Goal: Task Accomplishment & Management: Manage account settings

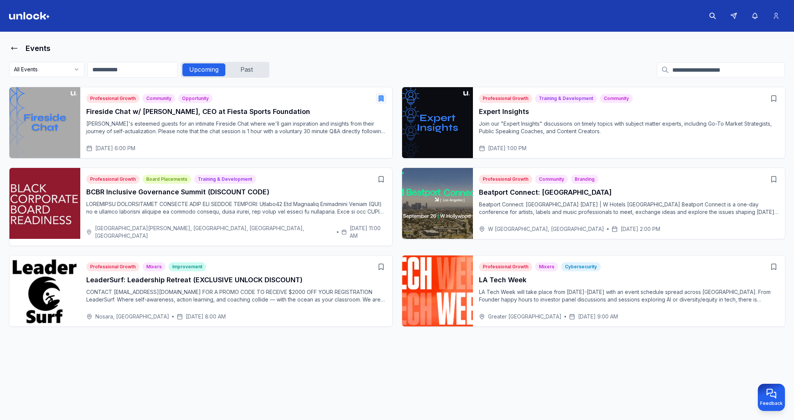
scroll to position [3, 0]
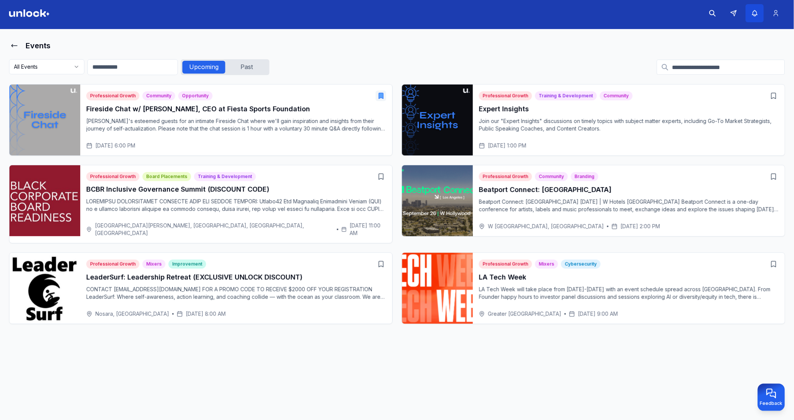
click at [755, 14] on icon "button" at bounding box center [754, 14] width 5 height 6
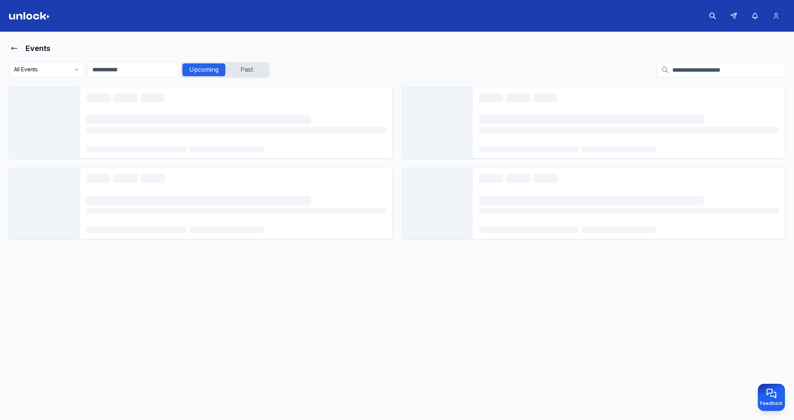
scroll to position [3, 0]
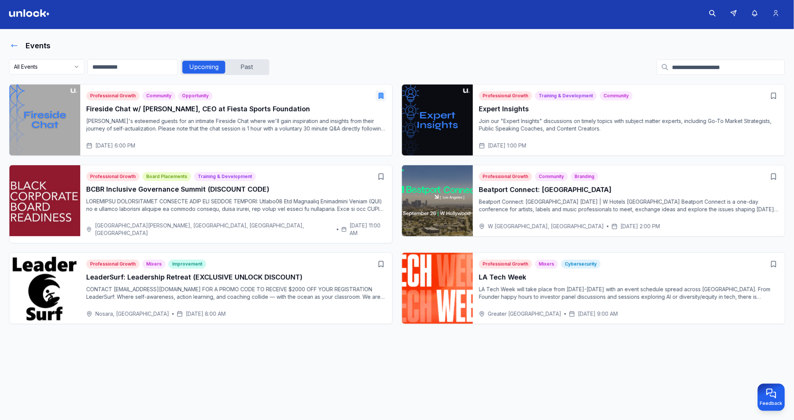
click at [11, 43] on icon at bounding box center [15, 46] width 8 height 8
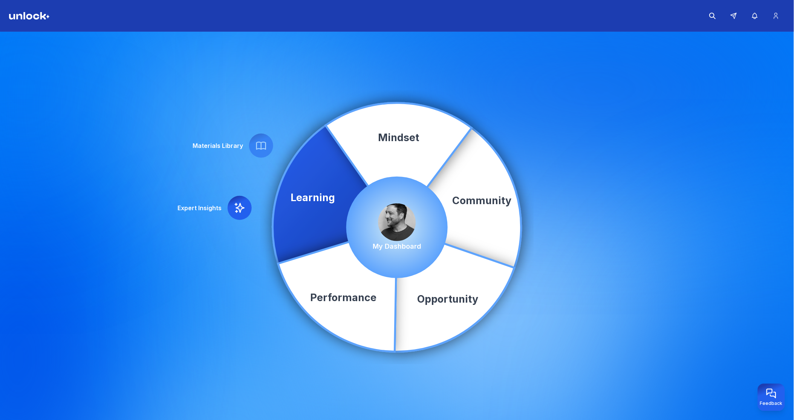
click at [391, 206] on img at bounding box center [397, 222] width 38 height 38
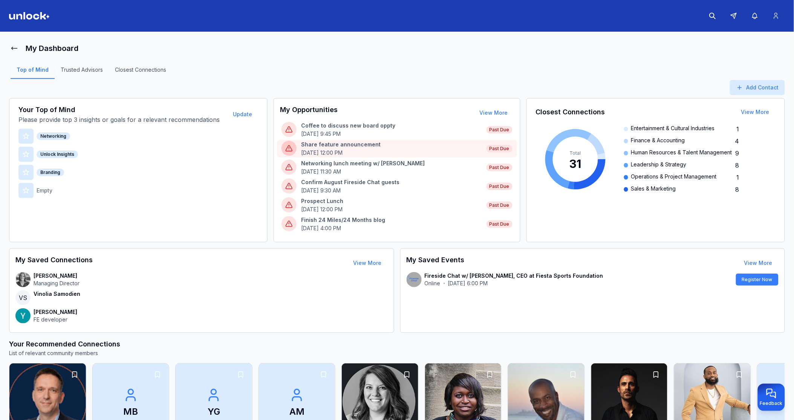
click at [370, 144] on p "Share feature announcement" at bounding box center [391, 145] width 181 height 8
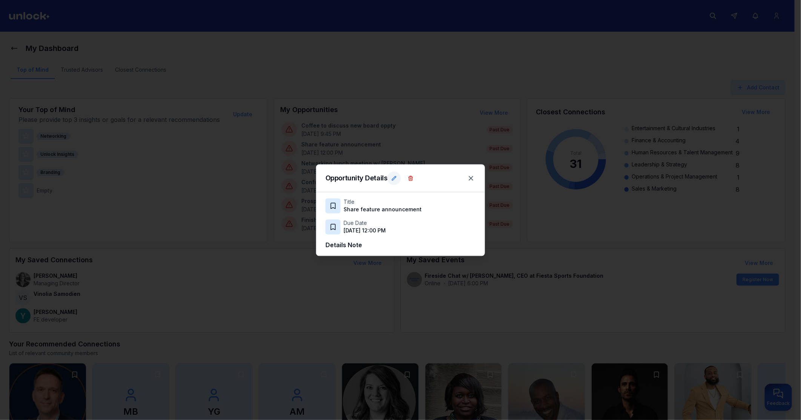
click at [392, 178] on icon at bounding box center [394, 178] width 6 height 6
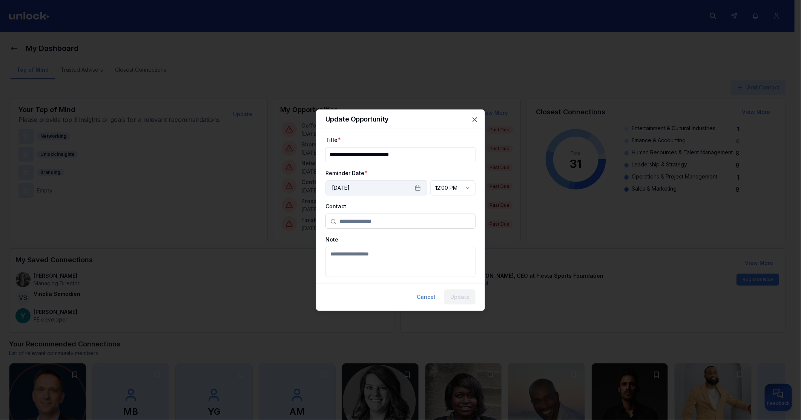
click at [415, 186] on rect "button" at bounding box center [417, 187] width 5 height 5
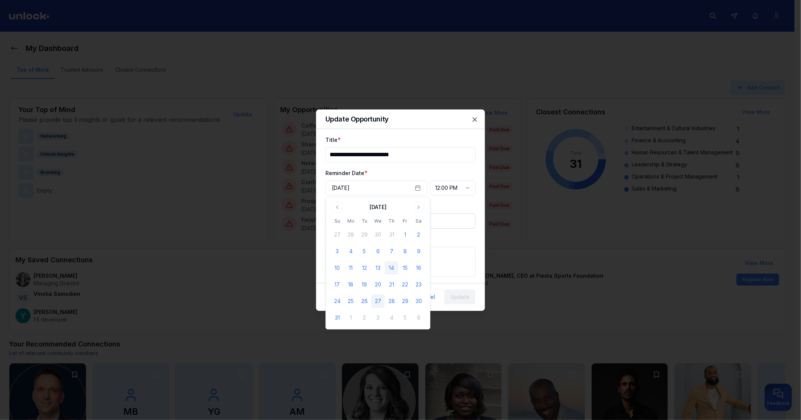
click at [377, 300] on button "27" at bounding box center [378, 301] width 14 height 14
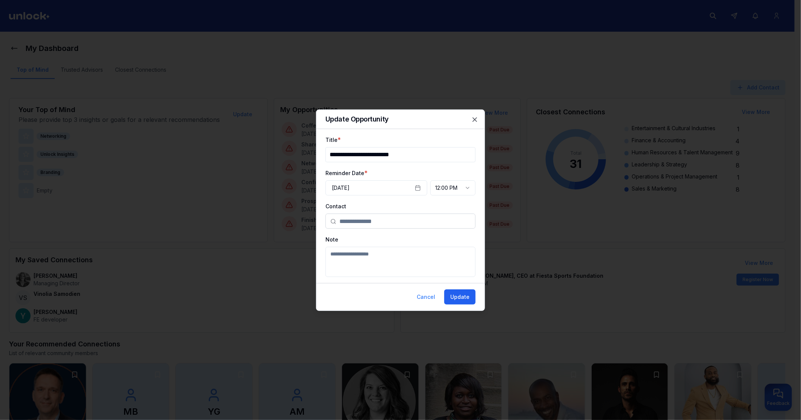
click at [450, 297] on button "Update" at bounding box center [459, 296] width 31 height 15
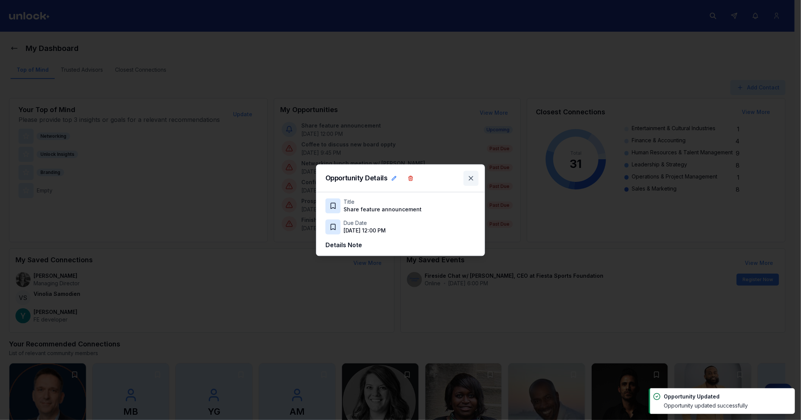
click at [472, 179] on icon at bounding box center [471, 178] width 4 height 4
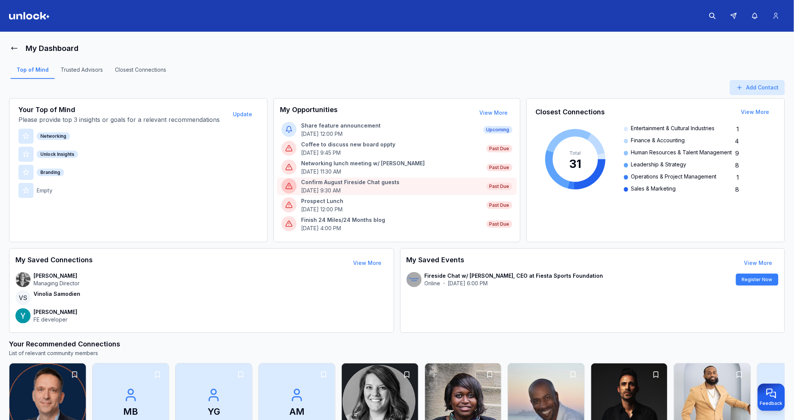
click at [368, 184] on p "Confirm August Fireside Chat guests" at bounding box center [391, 182] width 181 height 8
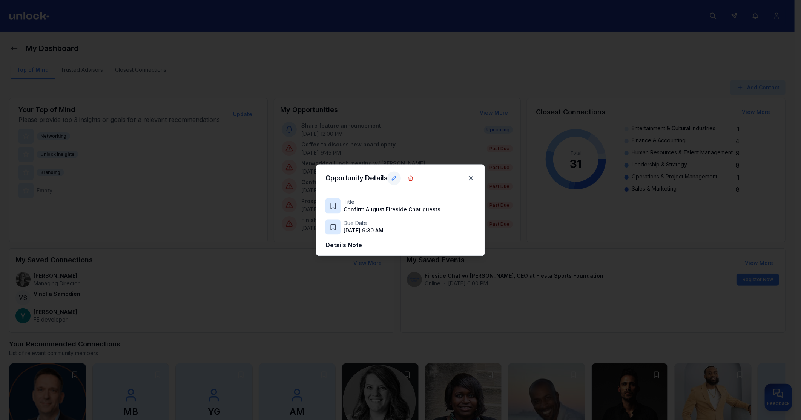
click at [393, 180] on icon at bounding box center [394, 178] width 6 height 6
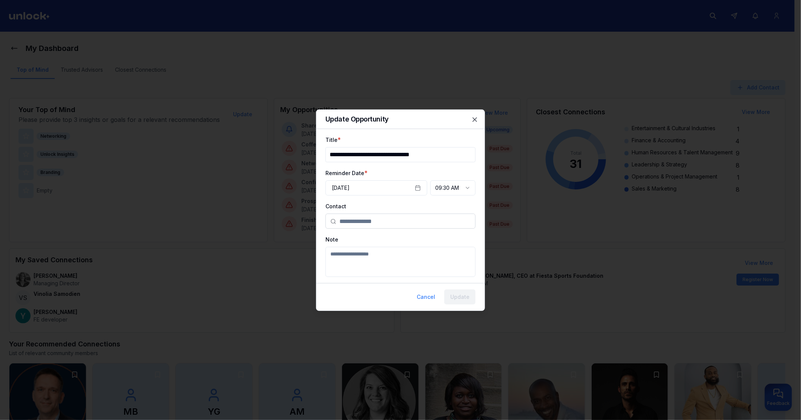
drag, startPoint x: 375, startPoint y: 156, endPoint x: 356, endPoint y: 157, distance: 19.6
click at [356, 157] on input "**********" at bounding box center [400, 154] width 150 height 15
click at [382, 187] on button "May 23rd, 2025" at bounding box center [376, 187] width 102 height 15
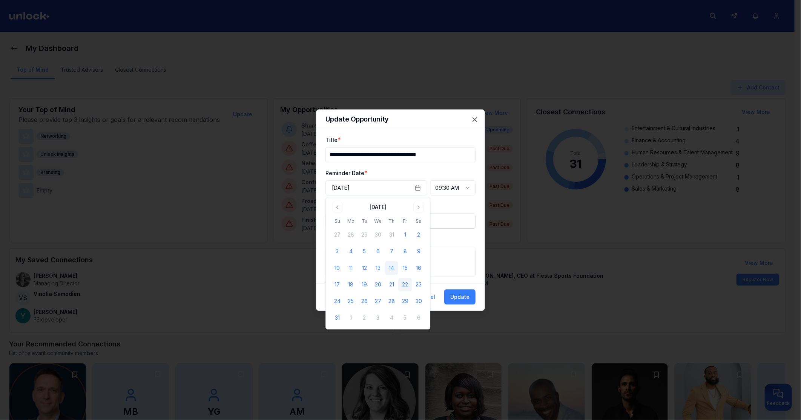
click at [408, 285] on button "22" at bounding box center [405, 284] width 14 height 14
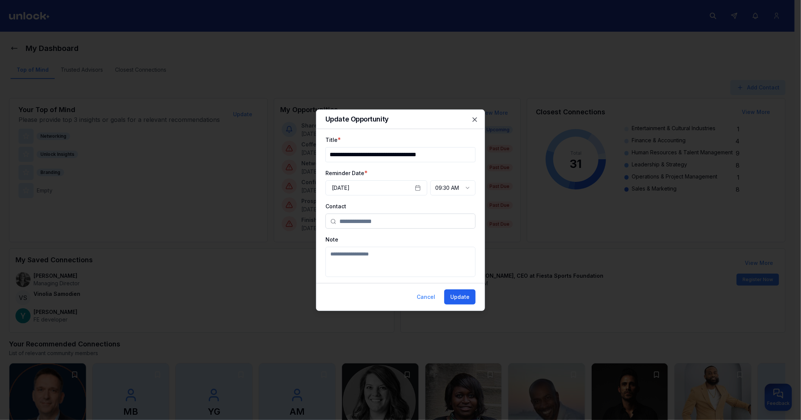
click at [455, 293] on button "Update" at bounding box center [459, 296] width 31 height 15
type input "**********"
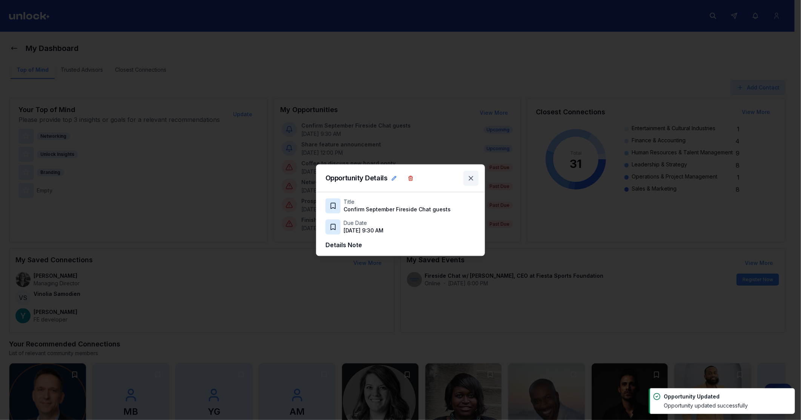
click at [469, 178] on icon at bounding box center [471, 178] width 8 height 8
